Goal: Task Accomplishment & Management: Complete application form

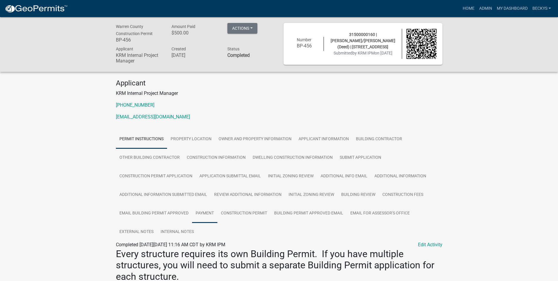
click at [205, 209] on link "Payment" at bounding box center [204, 213] width 25 height 19
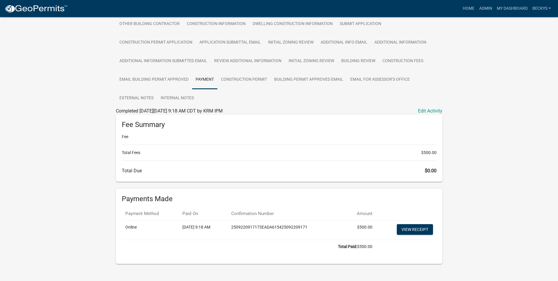
scroll to position [141, 0]
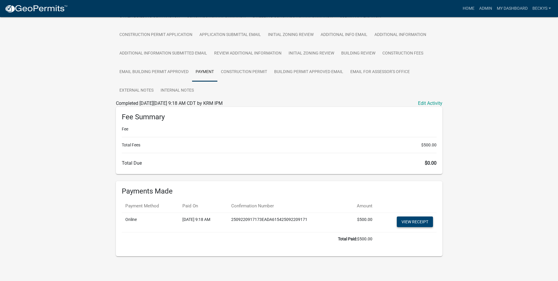
click at [403, 223] on link "View receipt" at bounding box center [415, 221] width 36 height 11
click at [413, 221] on link "View receipt" at bounding box center [415, 221] width 36 height 11
click at [399, 222] on link "View receipt" at bounding box center [415, 221] width 36 height 11
click at [414, 222] on link "View receipt" at bounding box center [415, 221] width 36 height 11
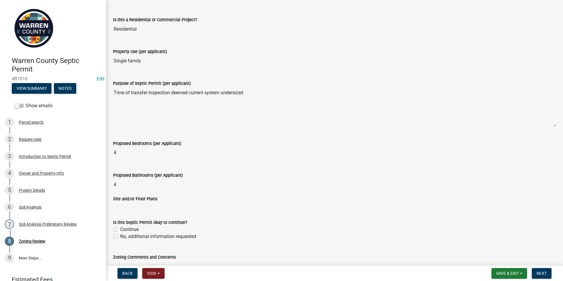
scroll to position [118, 0]
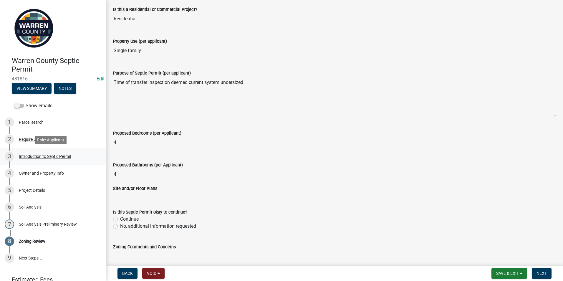
click at [41, 155] on div "Introduction to Septic Permit" at bounding box center [45, 156] width 52 height 4
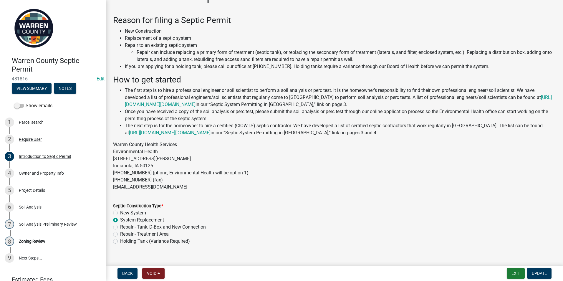
scroll to position [27, 0]
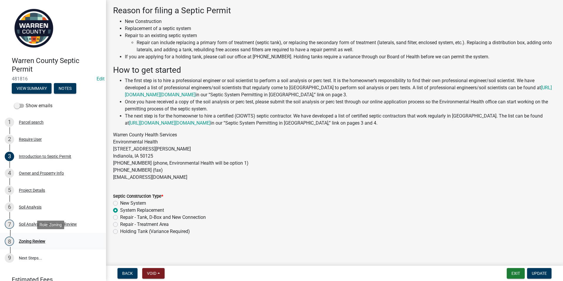
click at [41, 239] on div "Zoning Review" at bounding box center [32, 241] width 26 height 4
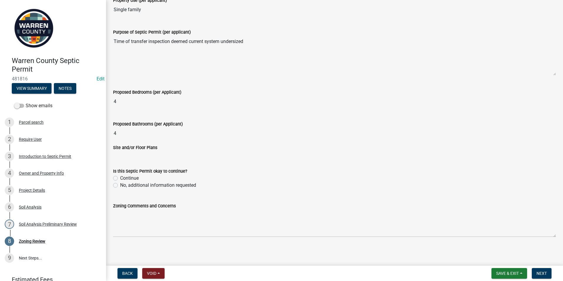
scroll to position [160, 0]
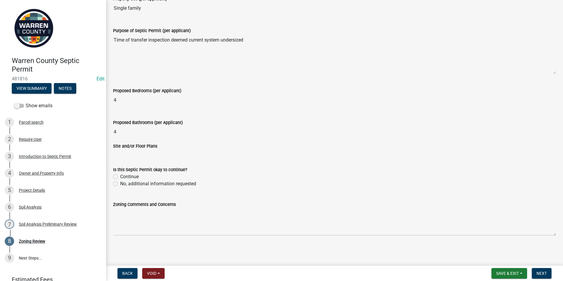
click at [120, 175] on label "Continue" at bounding box center [129, 176] width 19 height 7
click at [120, 175] on input "Continue" at bounding box center [122, 175] width 4 height 4
radio input "true"
click at [538, 272] on span "Next" at bounding box center [541, 273] width 10 height 5
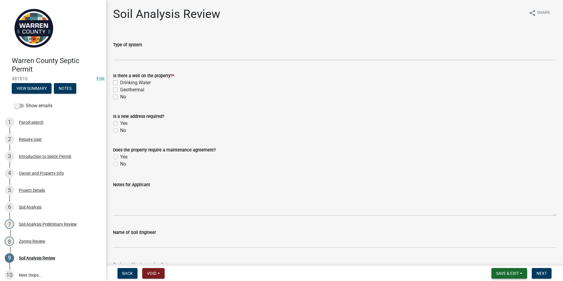
click at [510, 275] on span "Save & Exit" at bounding box center [507, 273] width 23 height 5
click at [384, 229] on div "Name of Soil Engineer" at bounding box center [334, 232] width 443 height 7
click at [520, 276] on button "Save & Exit" at bounding box center [509, 273] width 36 height 11
click at [503, 244] on button "Save" at bounding box center [503, 244] width 47 height 14
click at [517, 274] on span "Save & Exit" at bounding box center [507, 273] width 23 height 5
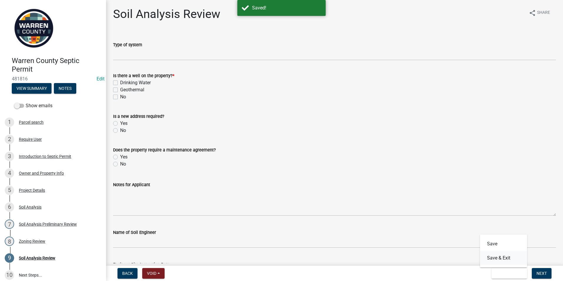
click at [508, 261] on button "Save & Exit" at bounding box center [503, 258] width 47 height 14
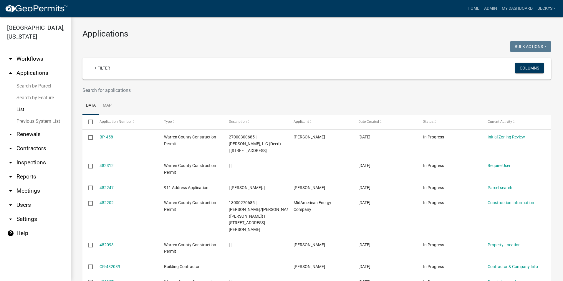
click at [84, 89] on input "text" at bounding box center [276, 90] width 389 height 12
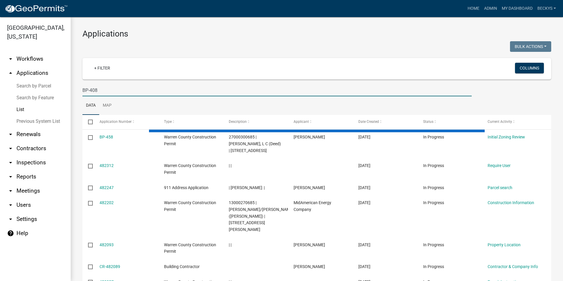
type input "BP-408"
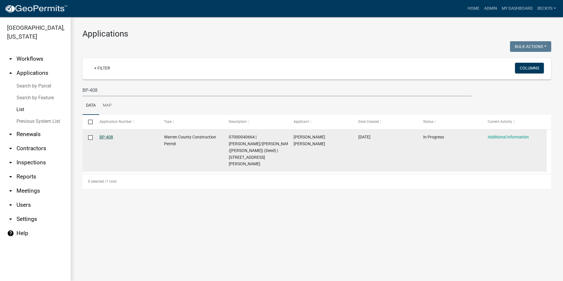
click at [105, 138] on link "BP-408" at bounding box center [107, 137] width 14 height 5
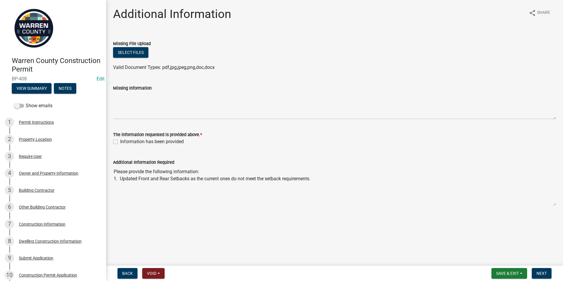
click at [120, 142] on label "Information has been provided" at bounding box center [152, 141] width 64 height 7
click at [120, 142] on input "Information has been provided" at bounding box center [122, 140] width 4 height 4
checkbox input "true"
click at [539, 274] on span "Next" at bounding box center [541, 273] width 10 height 5
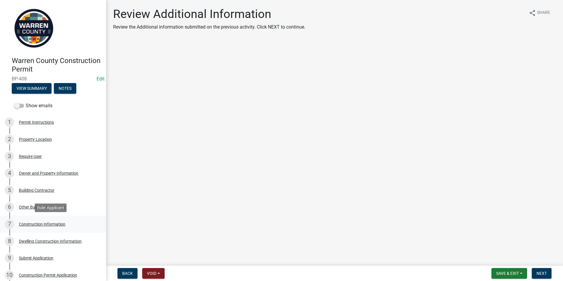
click at [39, 223] on div "Construction Information" at bounding box center [42, 224] width 47 height 4
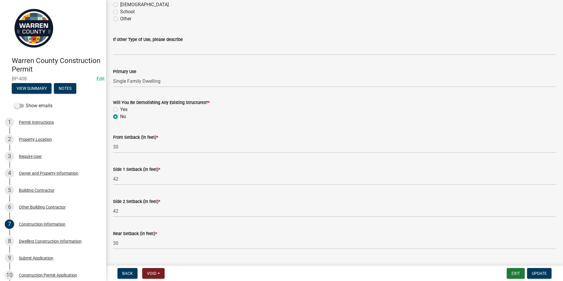
scroll to position [178, 0]
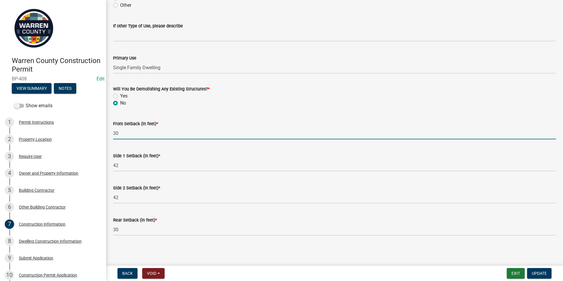
drag, startPoint x: 119, startPoint y: 134, endPoint x: 107, endPoint y: 135, distance: 12.7
click at [107, 135] on div "Construction Information share Share Type of Work New Alteration Addition Struc…" at bounding box center [334, 37] width 457 height 416
type input "442"
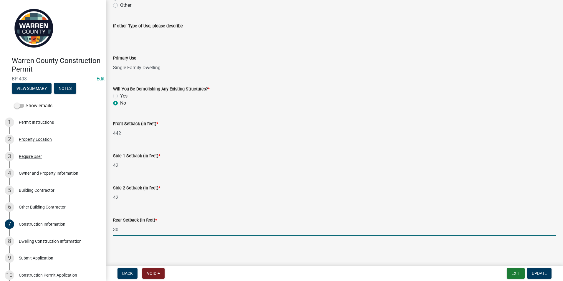
drag, startPoint x: 120, startPoint y: 230, endPoint x: 105, endPoint y: 231, distance: 15.6
click at [105, 231] on div "Warren County Construction Permit BP-408 Edit View Summary Notes Show emails 1 …" at bounding box center [281, 140] width 563 height 281
type input "262"
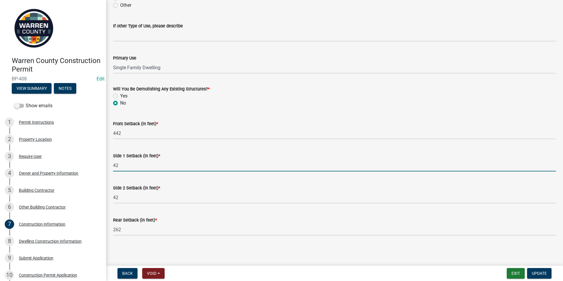
drag, startPoint x: 112, startPoint y: 165, endPoint x: 104, endPoint y: 168, distance: 8.3
click at [106, 167] on div "Warren County Construction Permit BP-408 Edit View Summary Notes Show emails 1 …" at bounding box center [281, 140] width 563 height 281
type input "227"
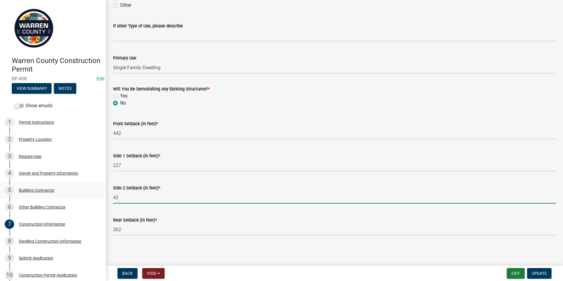
drag, startPoint x: 120, startPoint y: 197, endPoint x: 99, endPoint y: 191, distance: 22.0
click at [109, 197] on div "Side 2 Setback (in feet) * 42" at bounding box center [335, 189] width 452 height 27
type input "220"
click at [539, 270] on button "Update" at bounding box center [539, 273] width 24 height 11
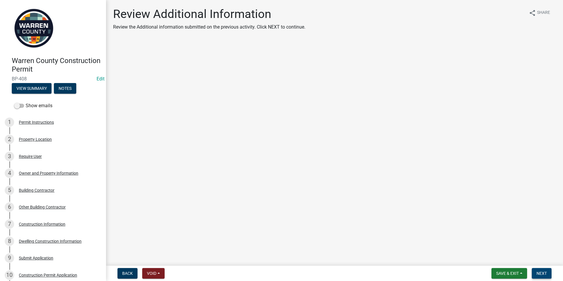
click at [546, 271] on span "Next" at bounding box center [541, 273] width 10 height 5
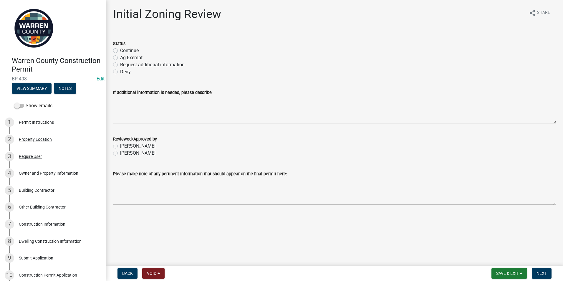
click at [120, 50] on label "Continue" at bounding box center [129, 50] width 19 height 7
click at [120, 50] on input "Continue" at bounding box center [122, 49] width 4 height 4
radio input "true"
click at [120, 155] on label "[PERSON_NAME]" at bounding box center [137, 153] width 35 height 7
click at [120, 153] on input "[PERSON_NAME]" at bounding box center [122, 152] width 4 height 4
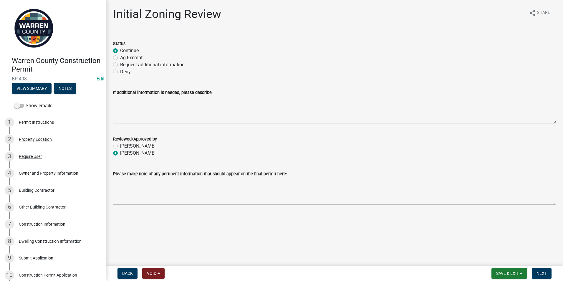
radio input "true"
click at [136, 273] on button "Back" at bounding box center [127, 273] width 20 height 11
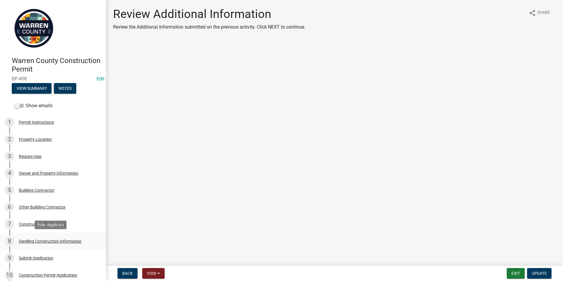
click at [41, 241] on div "Dwelling Construction Information" at bounding box center [50, 241] width 63 height 4
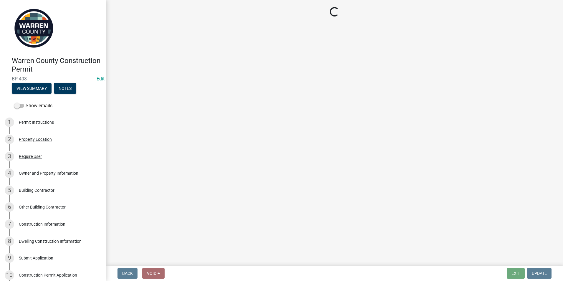
select select "6be2891c-b014-4eb5-8316-9de7191813e4"
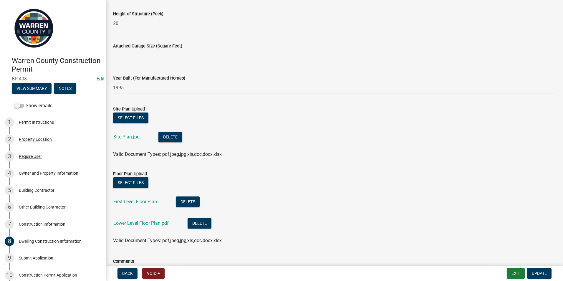
scroll to position [353, 0]
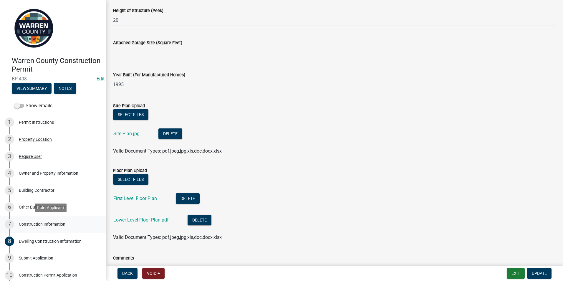
click at [37, 223] on div "Construction Information" at bounding box center [42, 224] width 47 height 4
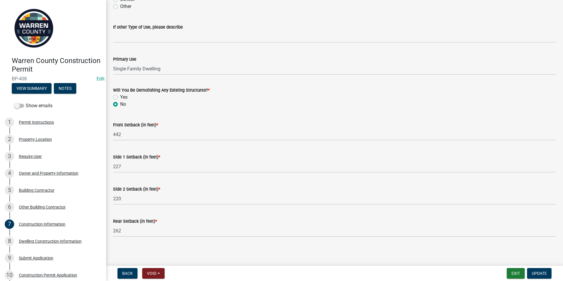
scroll to position [178, 0]
click at [540, 276] on button "Update" at bounding box center [539, 273] width 24 height 11
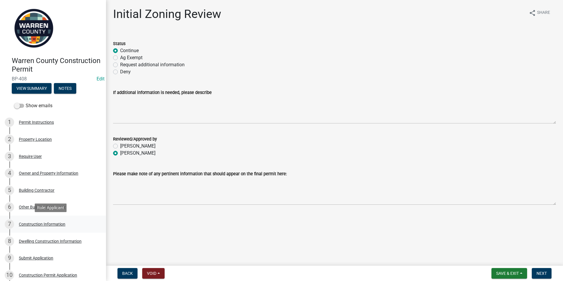
scroll to position [112, 0]
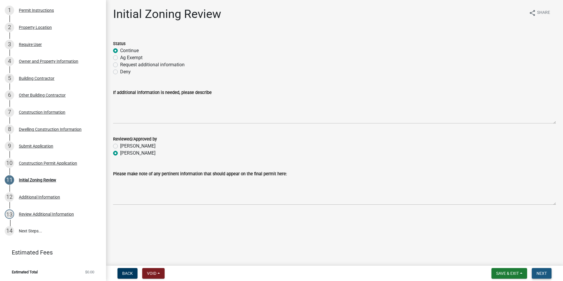
click at [543, 276] on button "Next" at bounding box center [542, 273] width 20 height 11
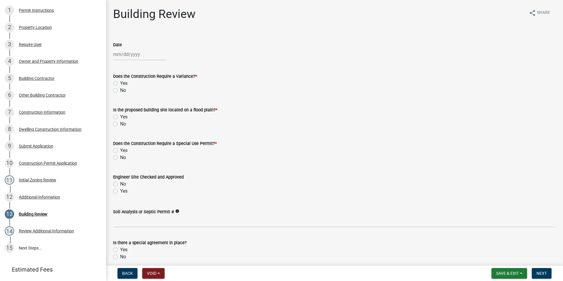
scroll to position [129, 0]
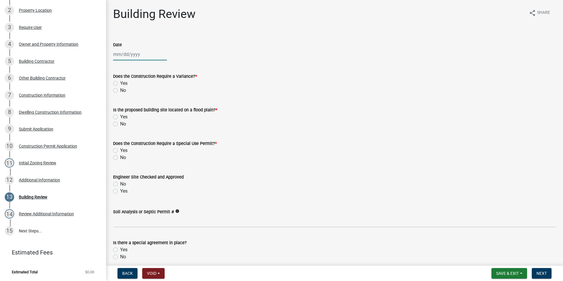
click at [120, 54] on div at bounding box center [140, 54] width 54 height 12
select select "9"
select select "2025"
click at [132, 112] on div "23" at bounding box center [128, 113] width 9 height 9
type input "[DATE]"
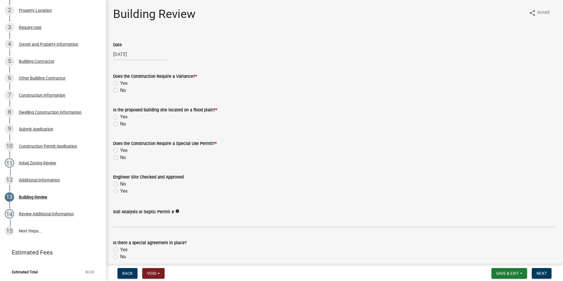
click at [120, 91] on label "No" at bounding box center [123, 90] width 6 height 7
click at [120, 91] on input "No" at bounding box center [122, 89] width 4 height 4
radio input "true"
click at [120, 125] on label "No" at bounding box center [123, 123] width 6 height 7
click at [120, 124] on input "No" at bounding box center [122, 122] width 4 height 4
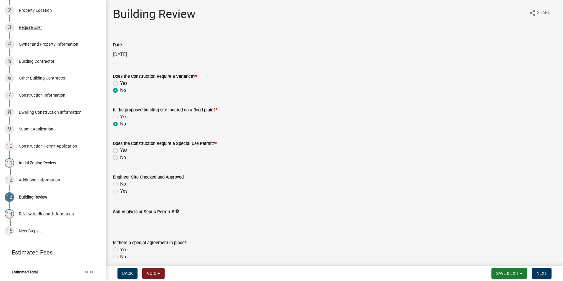
radio input "true"
click at [120, 158] on label "No" at bounding box center [123, 157] width 6 height 7
click at [120, 158] on input "No" at bounding box center [122, 156] width 4 height 4
radio input "true"
click at [120, 192] on label "Yes" at bounding box center [123, 191] width 7 height 7
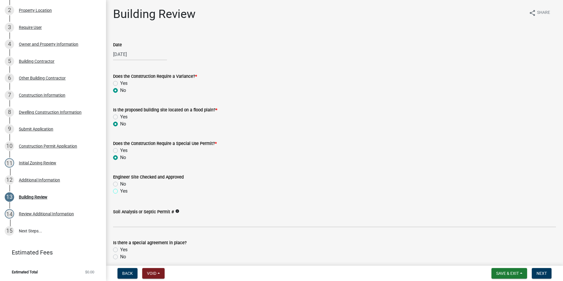
click at [120, 191] on input "Yes" at bounding box center [122, 190] width 4 height 4
radio input "true"
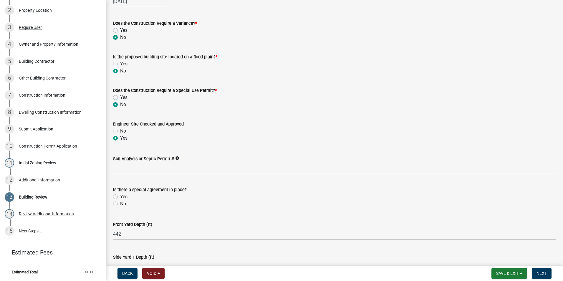
scroll to position [59, 0]
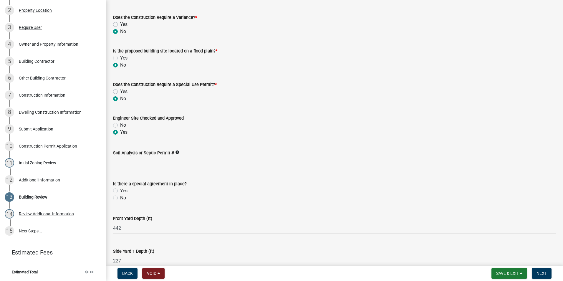
click at [120, 199] on label "No" at bounding box center [123, 197] width 6 height 7
click at [120, 198] on input "No" at bounding box center [122, 196] width 4 height 4
radio input "true"
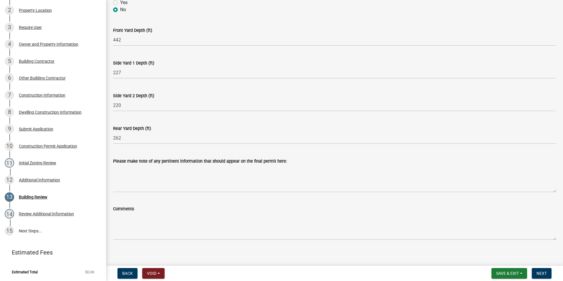
scroll to position [251, 0]
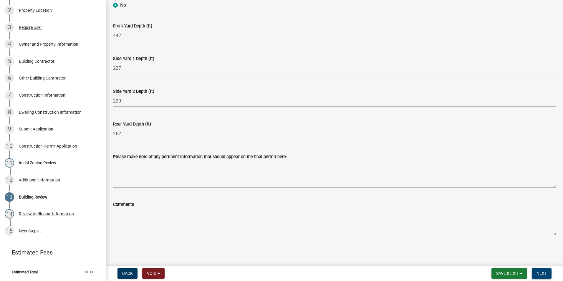
click at [546, 272] on span "Next" at bounding box center [541, 273] width 10 height 5
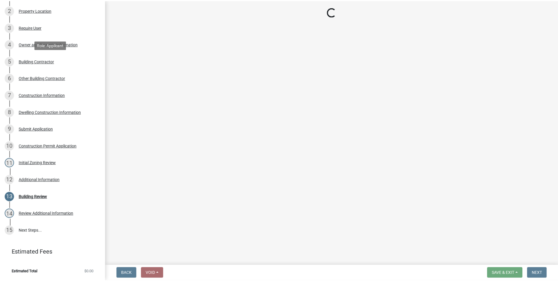
scroll to position [180, 0]
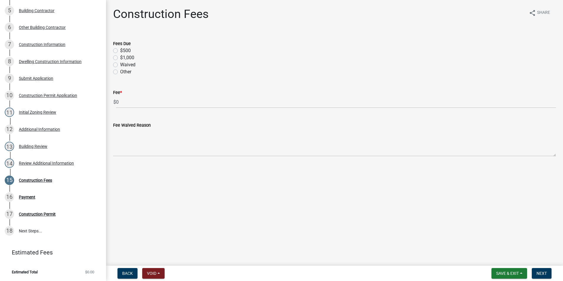
click at [120, 65] on label "Waived" at bounding box center [127, 64] width 15 height 7
click at [120, 65] on input "Waived" at bounding box center [122, 63] width 4 height 4
radio input "true"
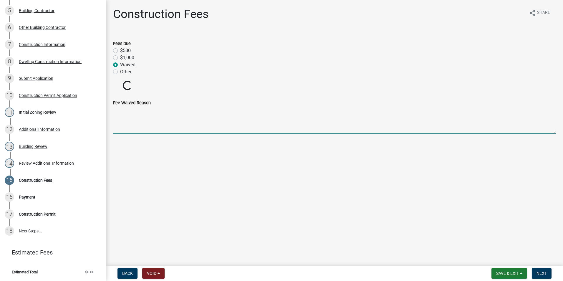
click at [117, 114] on textarea "Fee Waived Reason" at bounding box center [334, 120] width 443 height 28
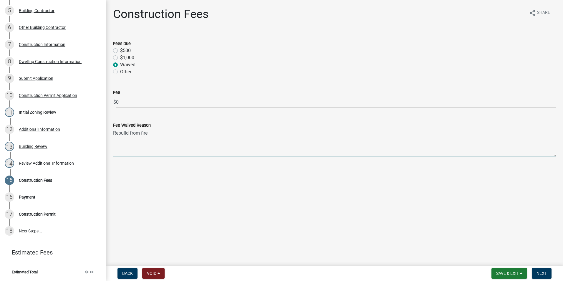
click at [150, 132] on textarea "Rebuild from fire" at bounding box center [334, 143] width 443 height 28
click at [206, 134] on textarea "Rebuild from house burning down last Winte." at bounding box center [334, 143] width 443 height 28
type textarea "Rebuild from house burning down last Winter."
click at [543, 273] on span "Next" at bounding box center [541, 273] width 10 height 5
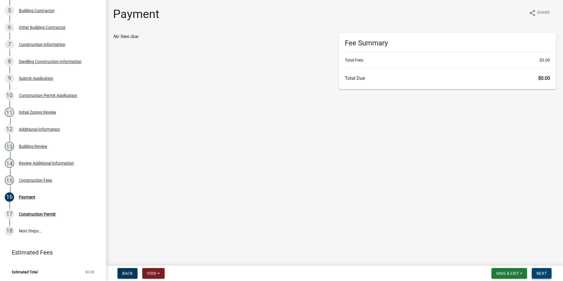
click at [545, 272] on span "Next" at bounding box center [541, 273] width 10 height 5
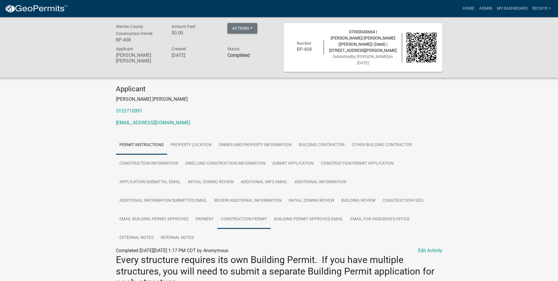
click at [251, 212] on link "Construction Permit" at bounding box center [244, 219] width 53 height 19
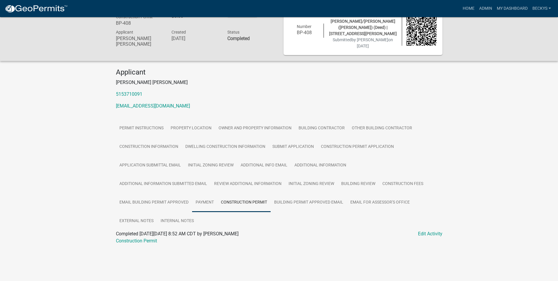
scroll to position [17, 0]
click at [148, 238] on link "Construction Permit" at bounding box center [136, 241] width 41 height 6
